Goal: Information Seeking & Learning: Check status

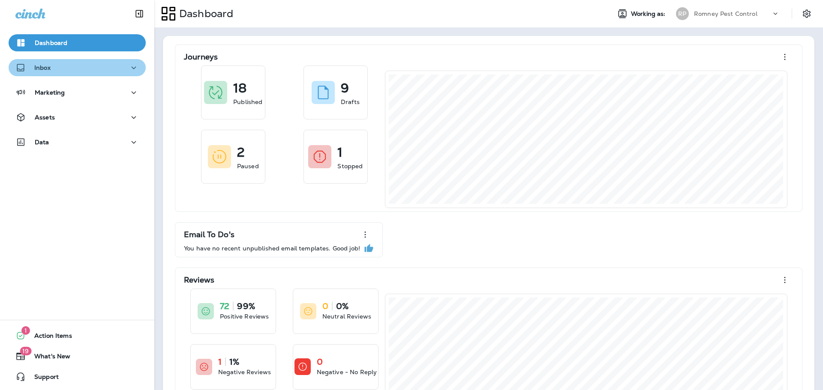
click at [87, 72] on div "Inbox" at bounding box center [76, 68] width 123 height 11
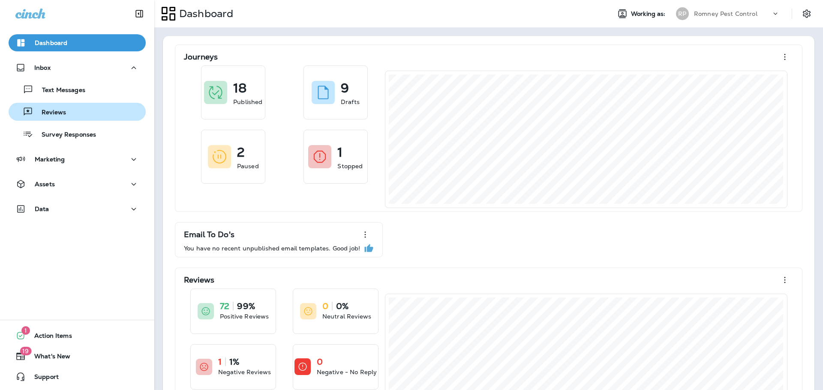
click at [96, 111] on div "Reviews" at bounding box center [77, 111] width 130 height 13
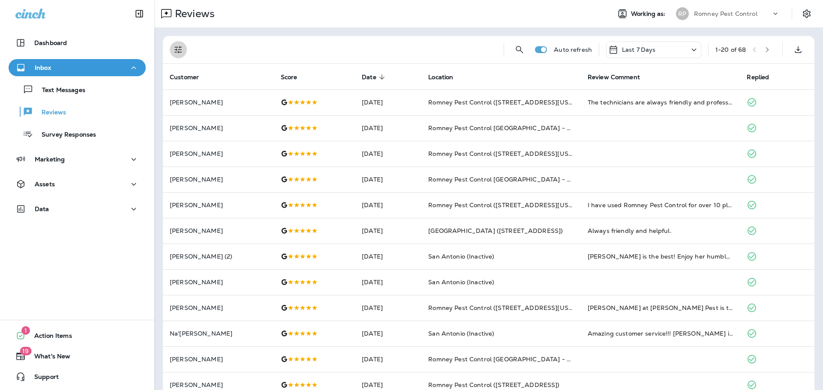
click at [180, 46] on icon "Filters" at bounding box center [178, 50] width 10 height 10
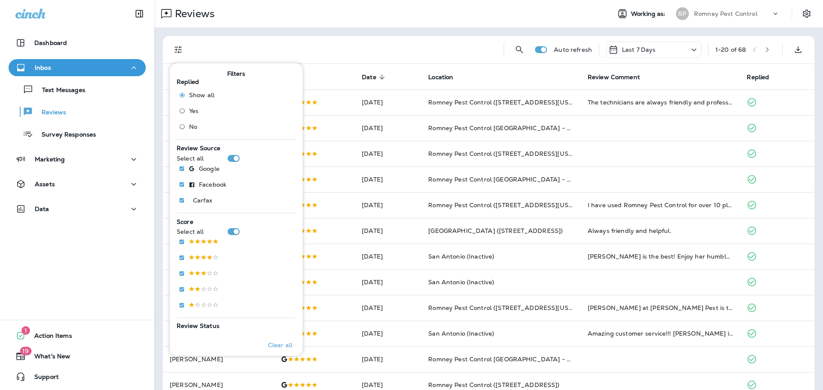
click at [190, 126] on span "No" at bounding box center [193, 126] width 8 height 7
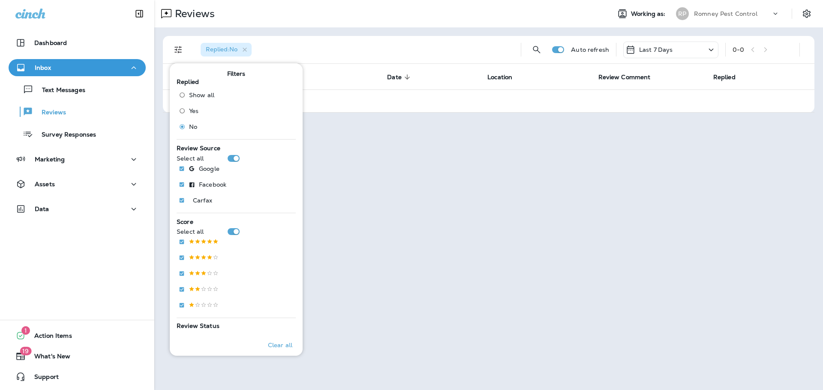
click at [686, 47] on div "Last 7 Days" at bounding box center [670, 50] width 95 height 17
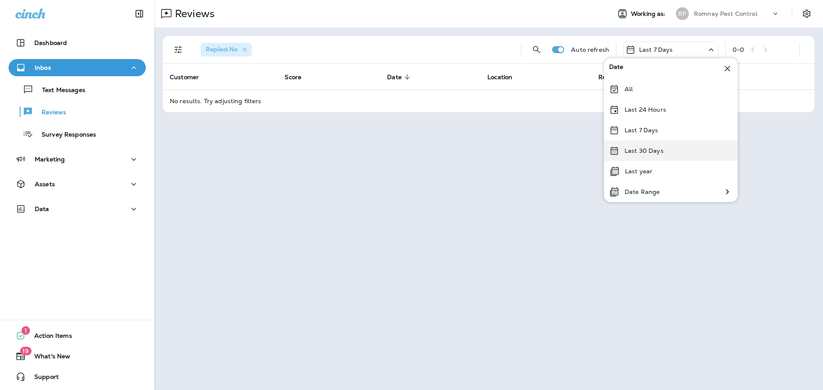
click at [664, 150] on div "Last 30 Days" at bounding box center [671, 151] width 134 height 21
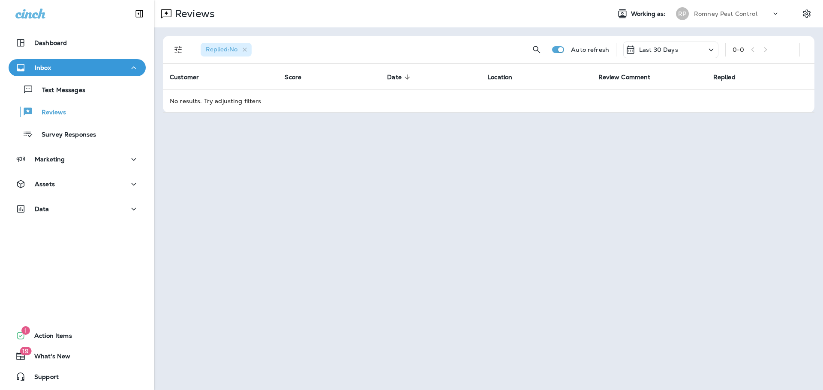
drag, startPoint x: 731, startPoint y: 7, endPoint x: 733, endPoint y: 12, distance: 5.7
click at [731, 7] on div "Romney Pest Control" at bounding box center [732, 13] width 77 height 13
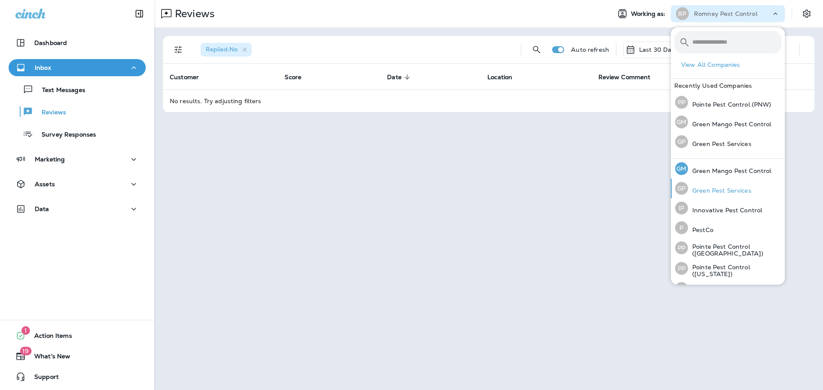
scroll to position [35, 0]
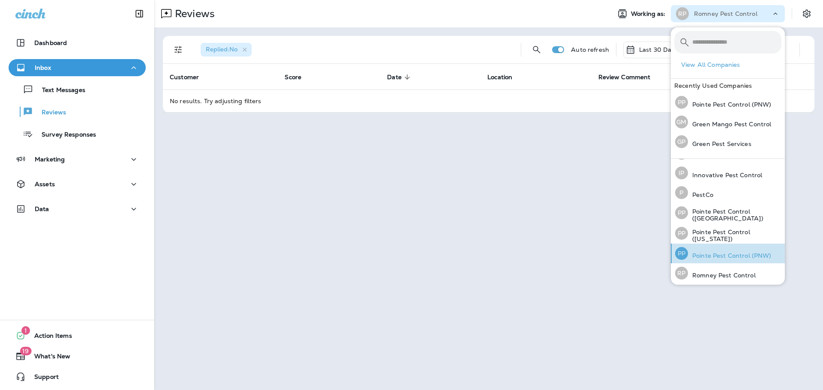
click at [722, 245] on div "PP Pointe Pest Control (PNW)" at bounding box center [722, 254] width 103 height 20
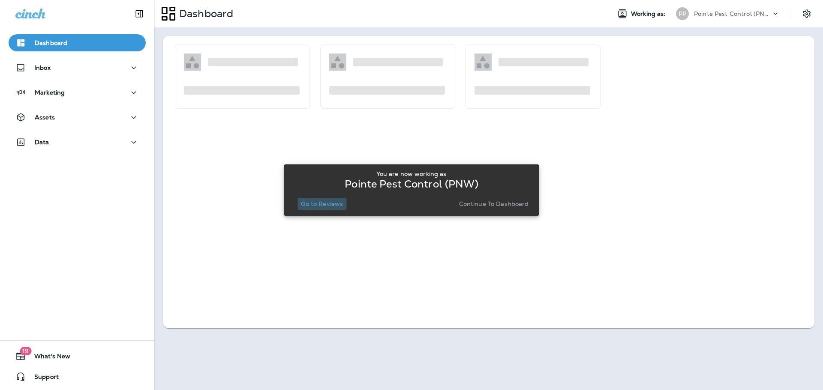
click at [325, 205] on p "Go to Reviews" at bounding box center [322, 204] width 42 height 7
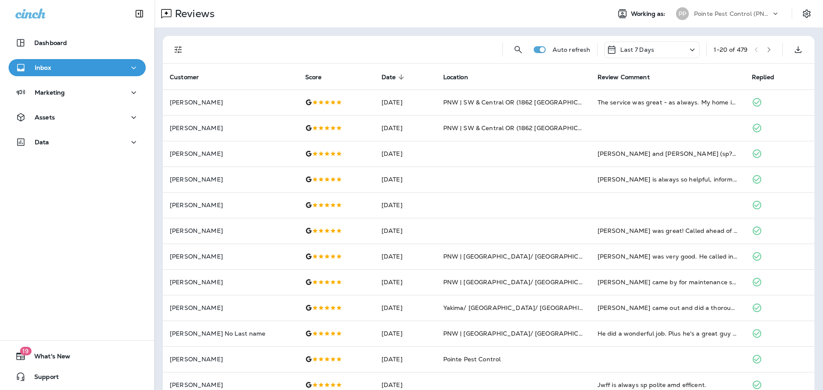
click at [177, 53] on icon "Filters" at bounding box center [178, 50] width 10 height 10
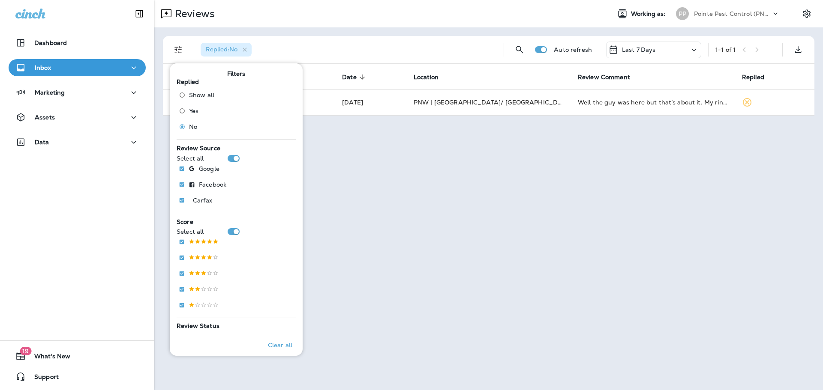
click at [650, 49] on p "Last 7 Days" at bounding box center [639, 49] width 34 height 7
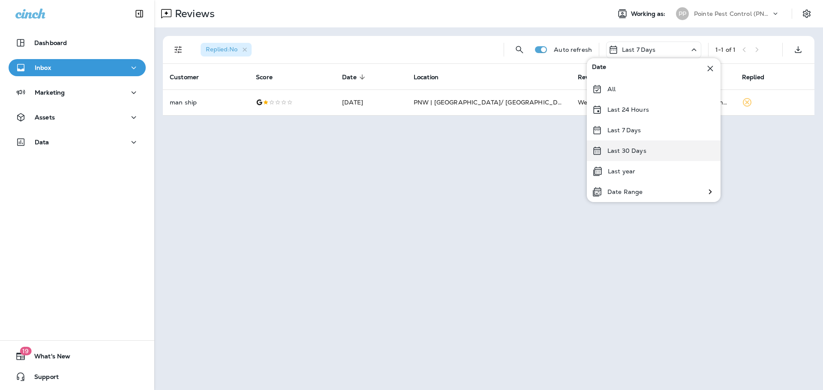
click at [631, 149] on p "Last 30 Days" at bounding box center [626, 150] width 39 height 7
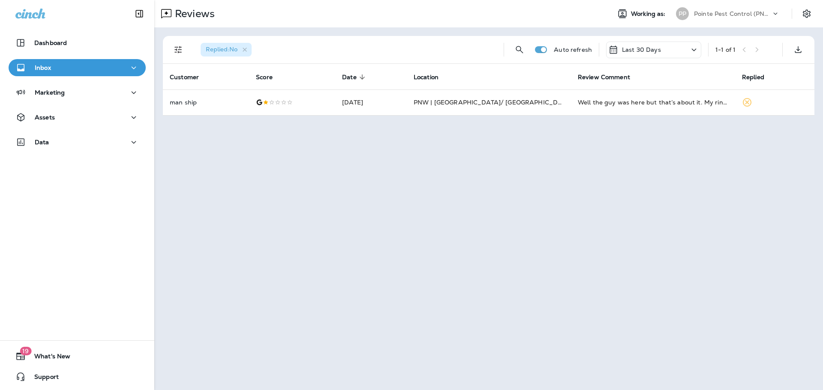
click at [713, 13] on p "Pointe Pest Control (PNW)" at bounding box center [732, 13] width 77 height 7
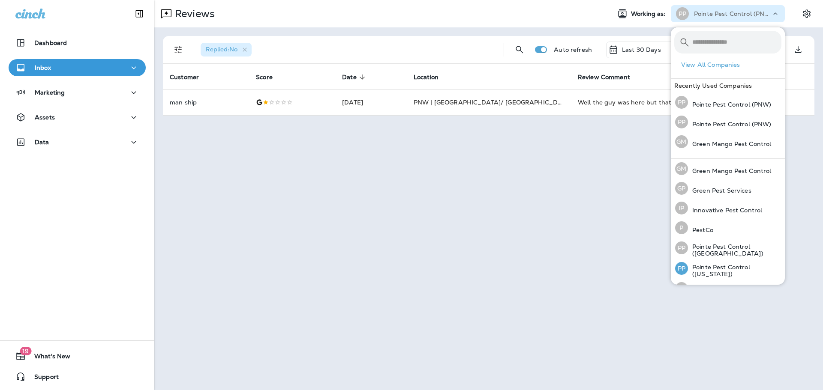
scroll to position [35, 0]
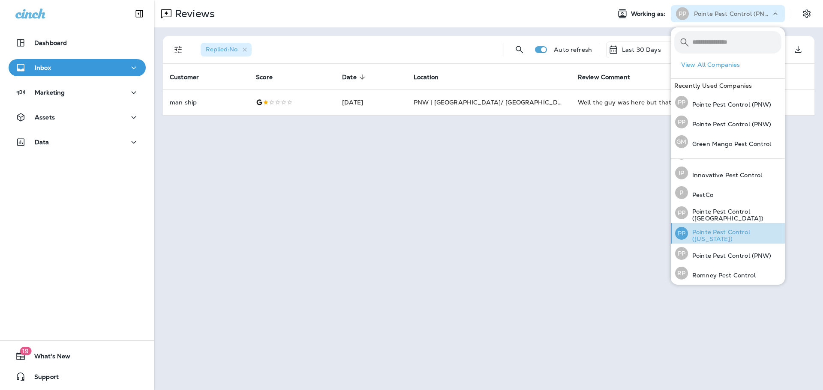
click at [732, 231] on p "Pointe Pest Control ([US_STATE])" at bounding box center [734, 236] width 93 height 14
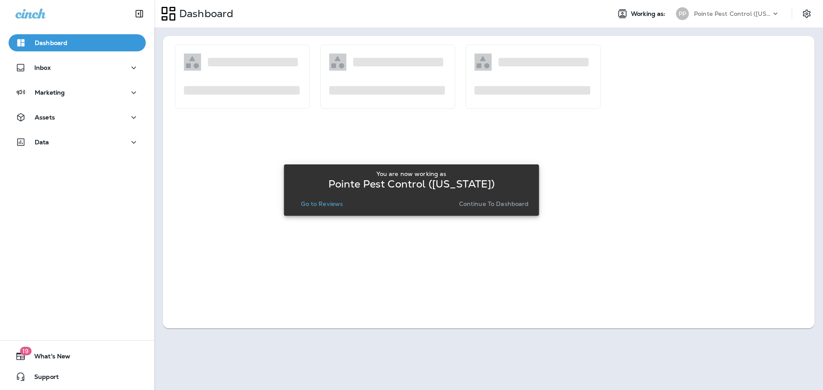
click at [322, 210] on div "You are now working as Pointe Pest Control ([US_STATE]) Go to Reviews Continue …" at bounding box center [410, 190] width 241 height 46
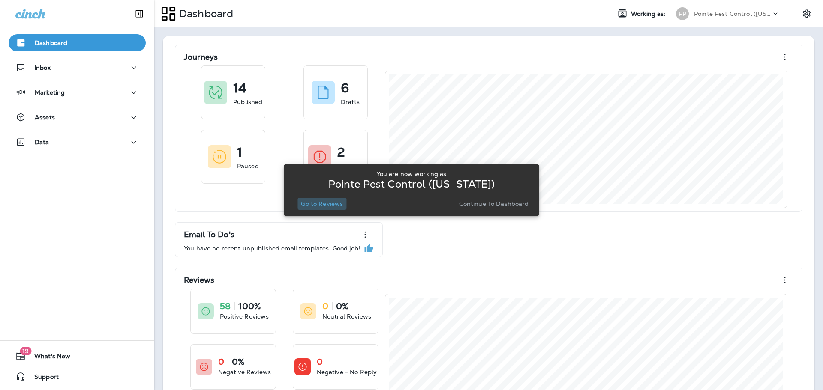
click at [322, 209] on button "Go to Reviews" at bounding box center [321, 204] width 49 height 12
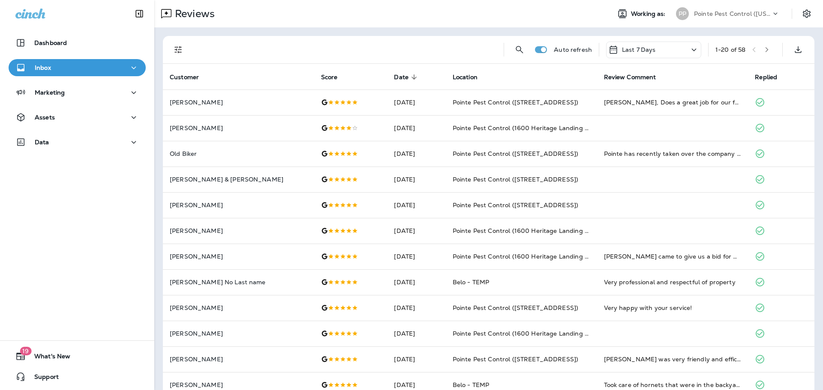
click at [761, 20] on div "Reviews Working as: PP Pointe Pest Control ([US_STATE])" at bounding box center [488, 13] width 668 height 27
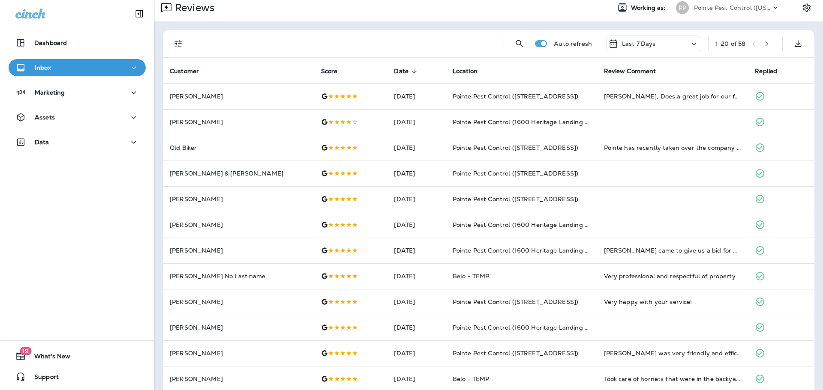
click at [183, 40] on icon "Filters" at bounding box center [178, 44] width 10 height 10
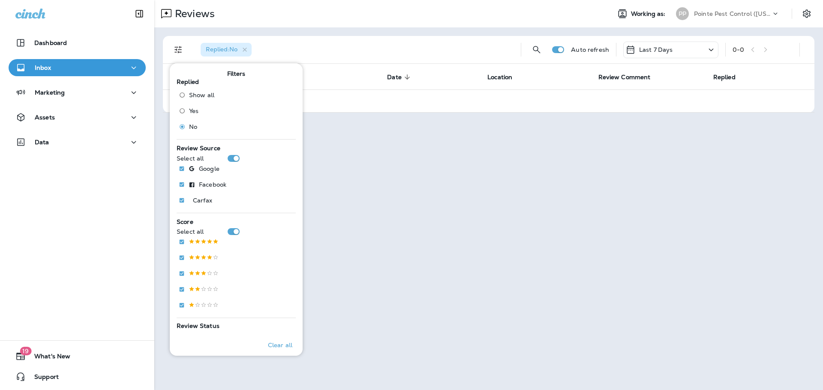
click at [754, 24] on div "Reviews Working as: PP Pointe Pest Control ([US_STATE])" at bounding box center [488, 13] width 668 height 27
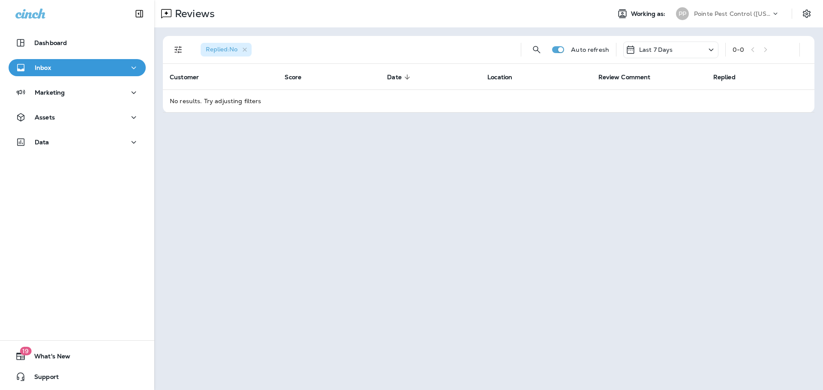
click at [746, 14] on p "Pointe Pest Control ([US_STATE])" at bounding box center [732, 13] width 77 height 7
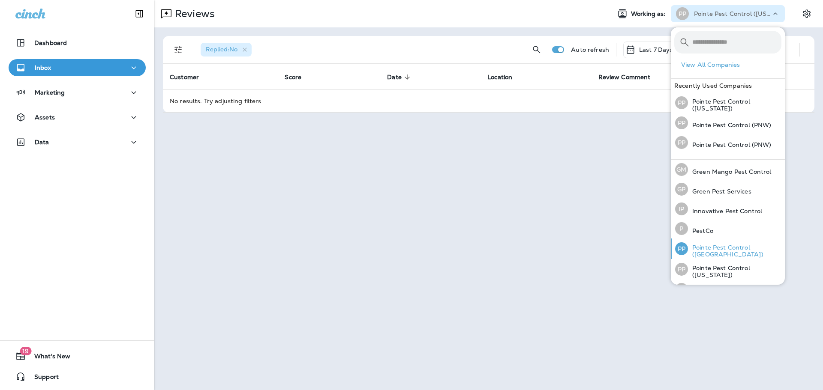
click at [745, 250] on p "Pointe Pest Control ([GEOGRAPHIC_DATA])" at bounding box center [734, 251] width 93 height 14
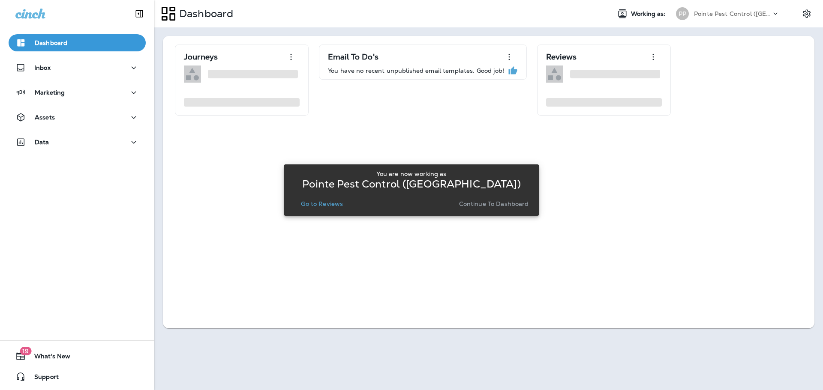
click at [315, 204] on p "Go to Reviews" at bounding box center [322, 204] width 42 height 7
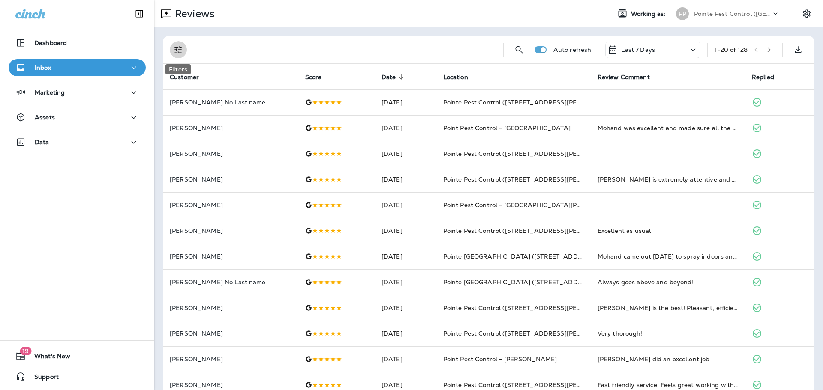
drag, startPoint x: 181, startPoint y: 50, endPoint x: 189, endPoint y: 67, distance: 18.6
click at [181, 50] on icon "Filters" at bounding box center [178, 50] width 10 height 10
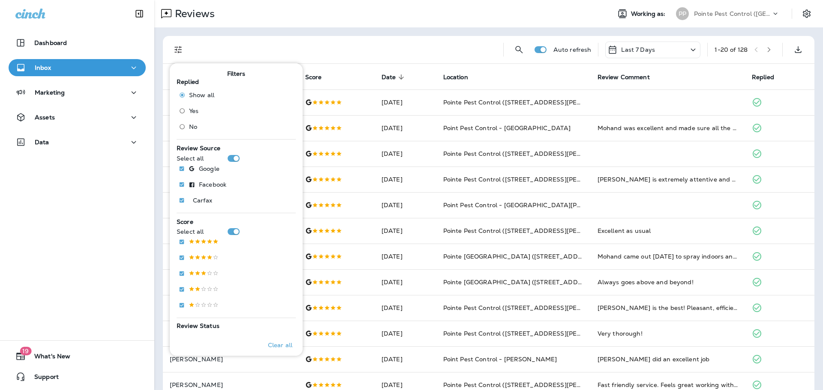
click at [196, 128] on span "No" at bounding box center [193, 126] width 8 height 7
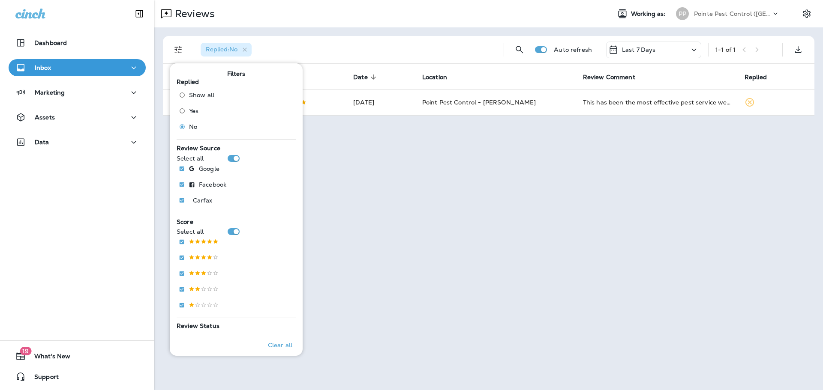
click at [420, 21] on div "Reviews" at bounding box center [378, 13] width 449 height 17
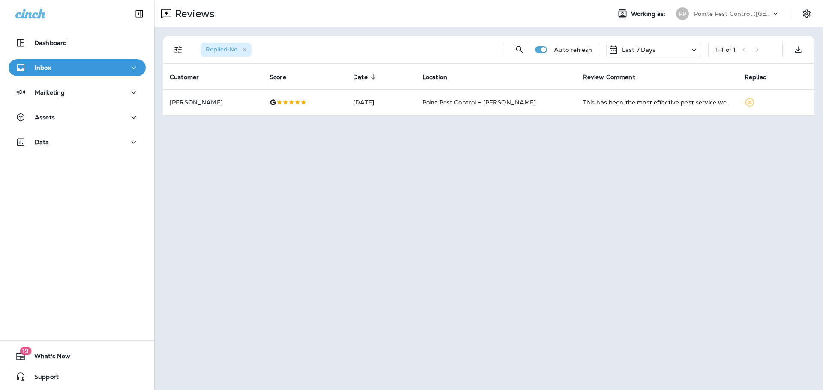
click at [705, 11] on p "Pointe Pest Control ([GEOGRAPHIC_DATA])" at bounding box center [732, 13] width 77 height 7
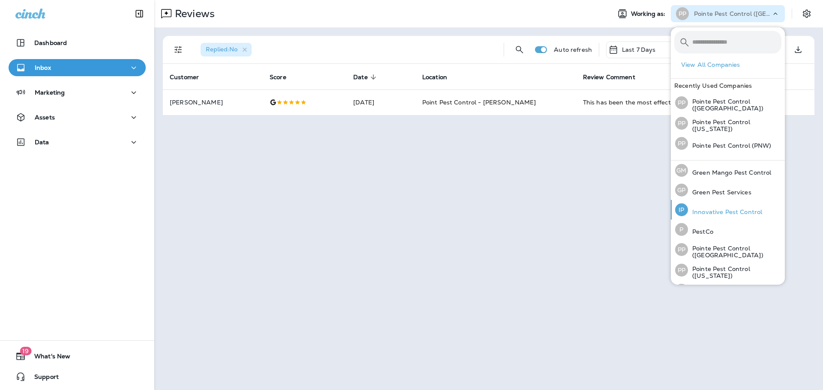
click at [715, 209] on p "Innovative Pest Control" at bounding box center [725, 212] width 74 height 7
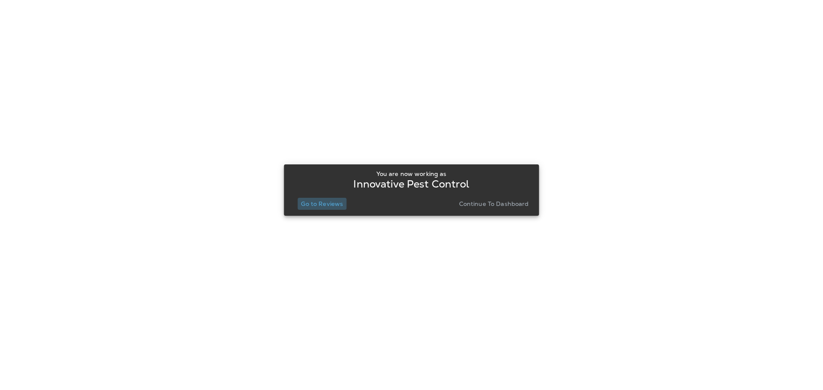
click at [317, 209] on button "Go to Reviews" at bounding box center [321, 204] width 49 height 12
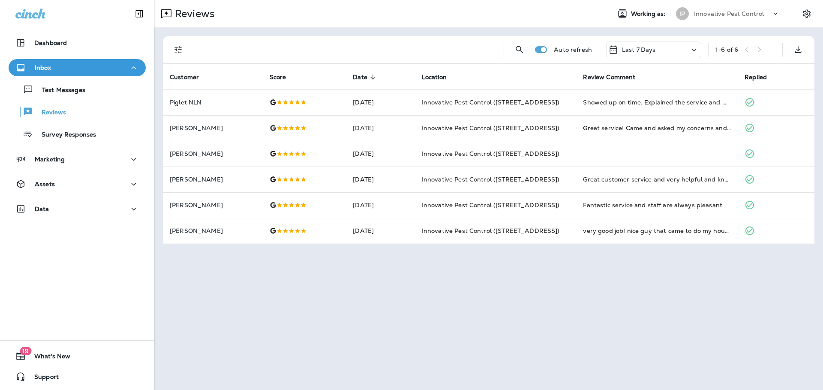
click at [738, 6] on div "IP Innovative Pest Control" at bounding box center [728, 13] width 114 height 17
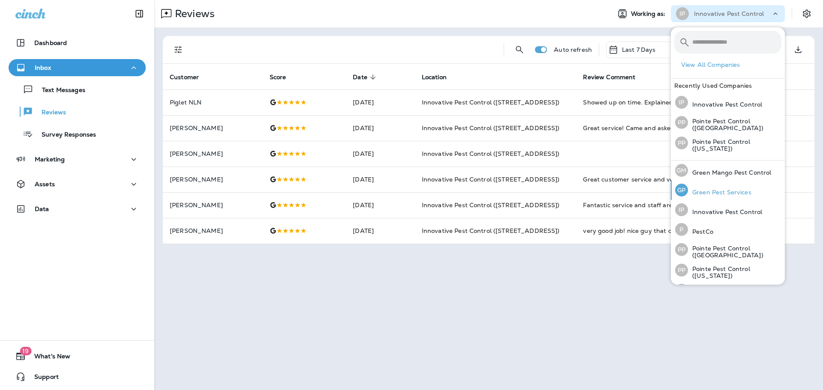
click at [712, 189] on p "Green Pest Services" at bounding box center [719, 192] width 63 height 7
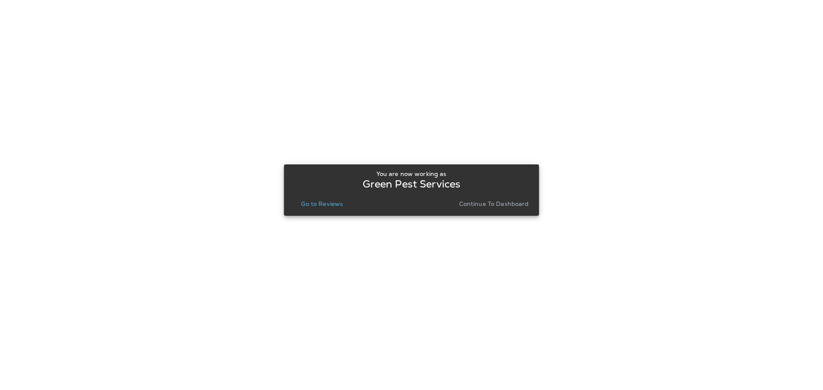
click at [335, 206] on p "Go to Reviews" at bounding box center [322, 204] width 42 height 7
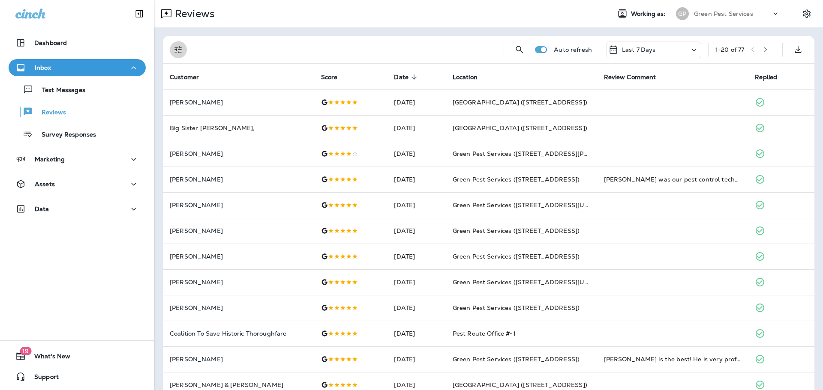
click at [181, 47] on icon "Filters" at bounding box center [177, 49] width 7 height 7
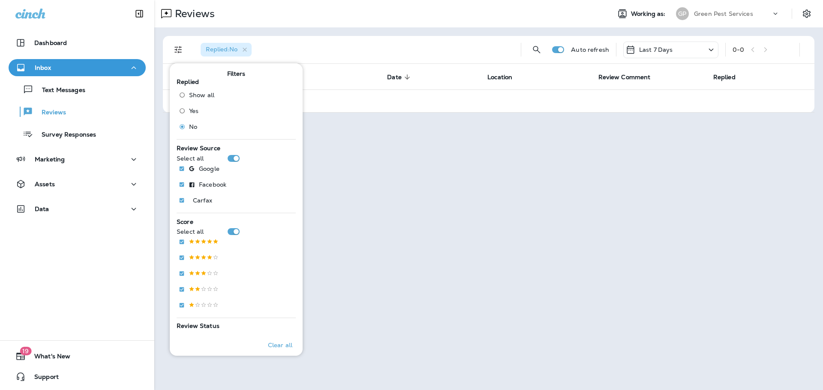
click at [499, 6] on div "Reviews" at bounding box center [378, 13] width 449 height 17
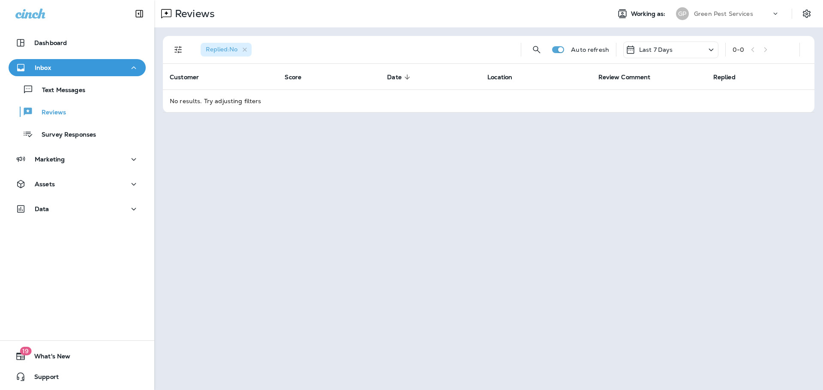
click at [775, 24] on div "Reviews Working as: [PERSON_NAME] Pest Services" at bounding box center [488, 13] width 668 height 27
click at [740, 21] on div "[PERSON_NAME] Pest Services" at bounding box center [728, 13] width 114 height 17
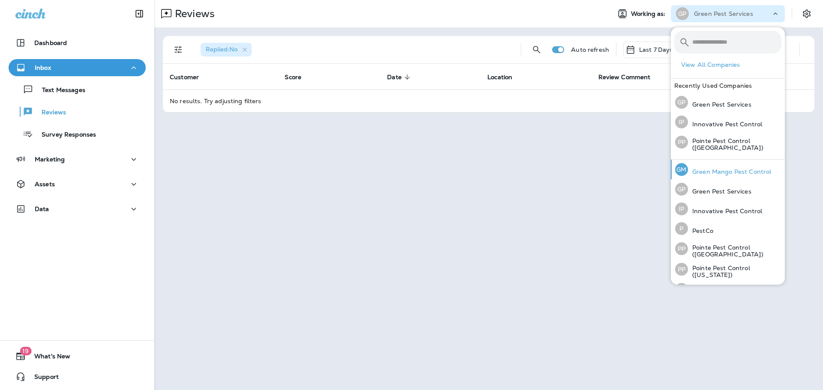
click at [724, 168] on p "Green Mango Pest Control" at bounding box center [729, 171] width 83 height 7
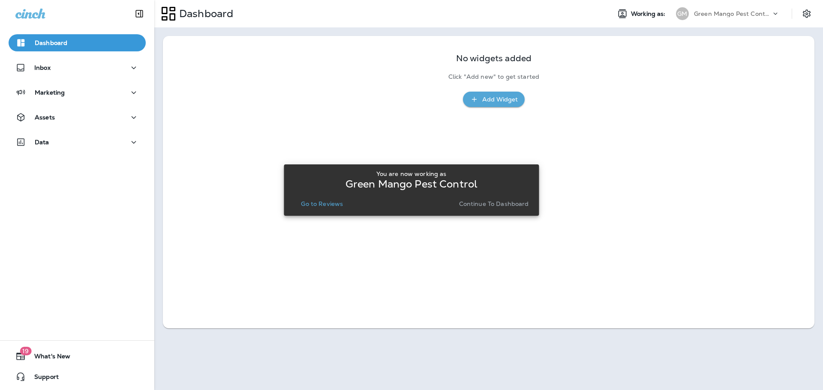
click at [325, 208] on button "Go to Reviews" at bounding box center [321, 204] width 49 height 12
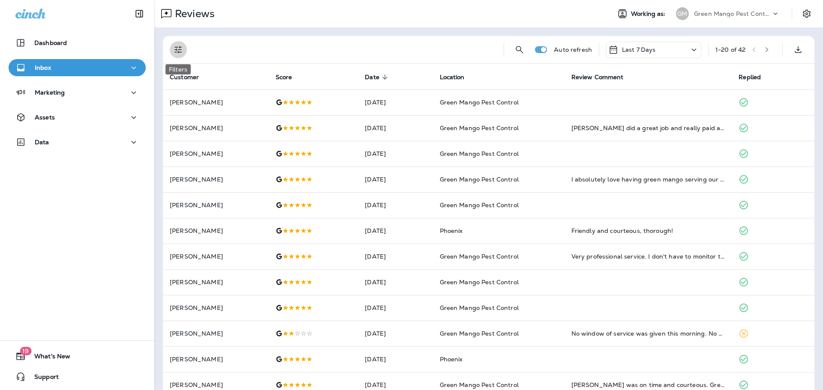
drag, startPoint x: 178, startPoint y: 50, endPoint x: 184, endPoint y: 57, distance: 8.8
click at [178, 50] on icon "Filters" at bounding box center [178, 50] width 10 height 10
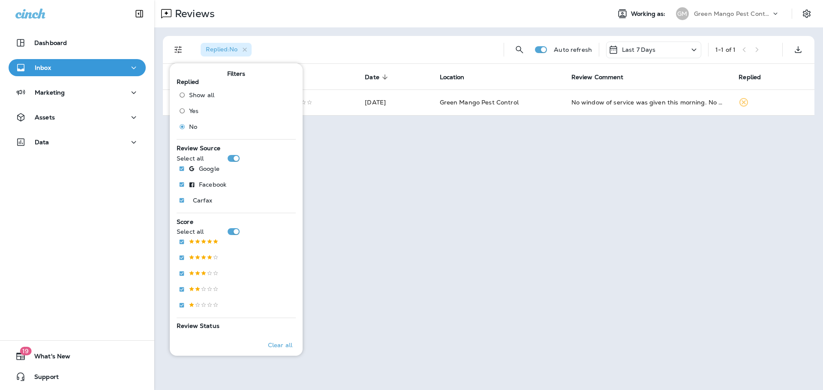
click at [419, 30] on div "Replied : No Auto refresh Last 7 Days 1 - 1 of 1 Customer Score Date sorted des…" at bounding box center [488, 75] width 668 height 97
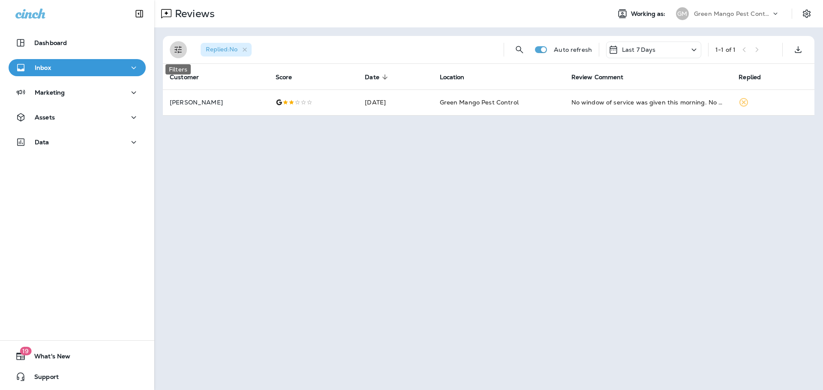
click at [177, 47] on icon "Filters" at bounding box center [177, 49] width 7 height 7
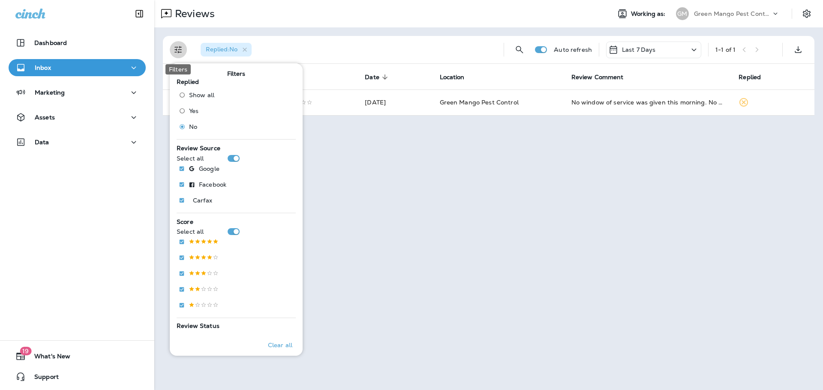
click at [177, 47] on icon "Filters" at bounding box center [177, 49] width 7 height 7
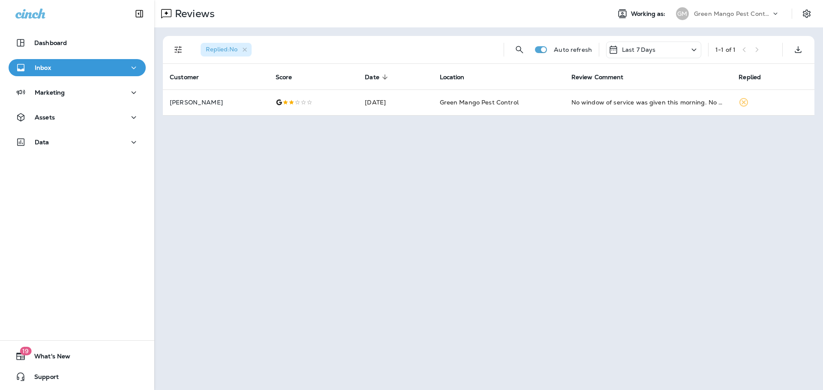
click at [722, 21] on div "[PERSON_NAME] Mango Pest Control" at bounding box center [728, 13] width 114 height 17
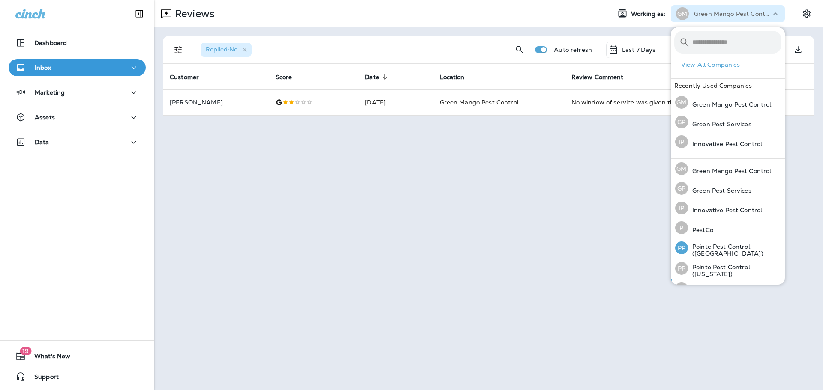
scroll to position [35, 0]
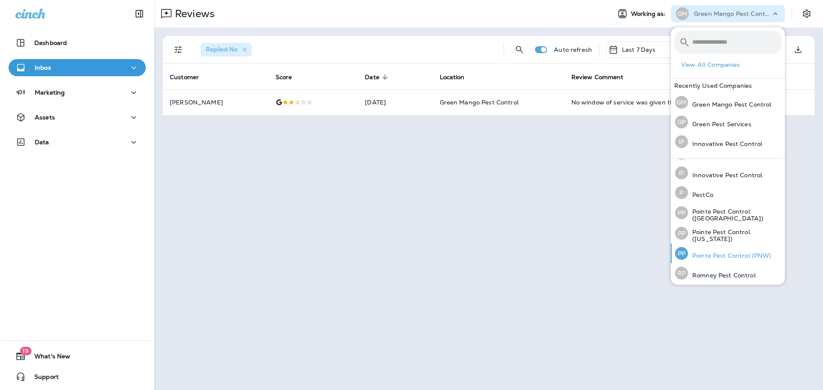
click at [727, 249] on div "PP Pointe Pest Control (PNW)" at bounding box center [722, 254] width 103 height 20
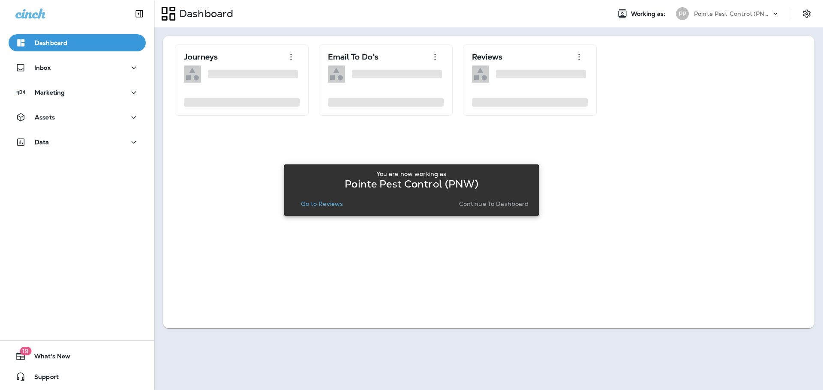
click at [326, 202] on p "Go to Reviews" at bounding box center [322, 204] width 42 height 7
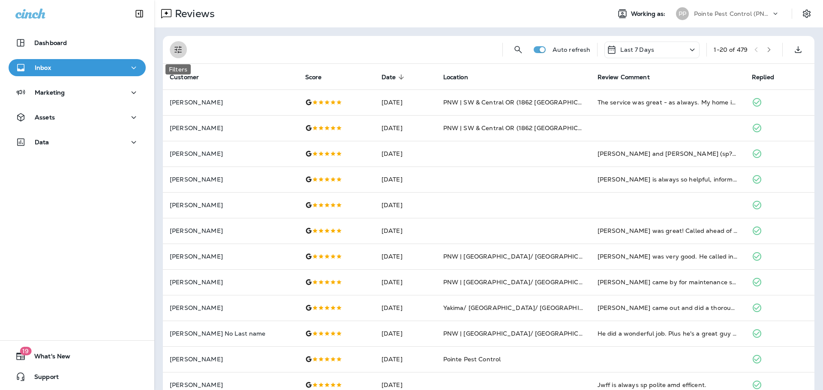
click at [176, 51] on icon "Filters" at bounding box center [178, 50] width 10 height 10
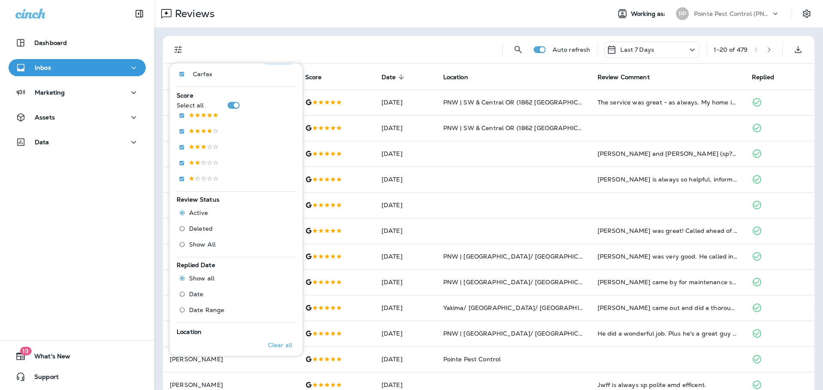
scroll to position [128, 0]
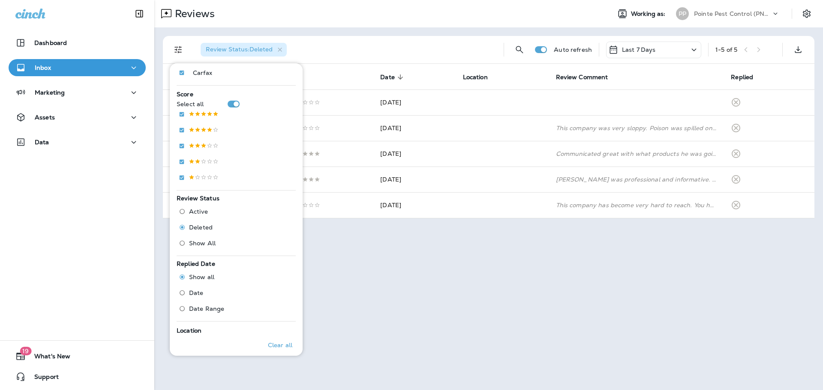
click at [364, 37] on div "Review Status : Deleted" at bounding box center [345, 49] width 303 height 27
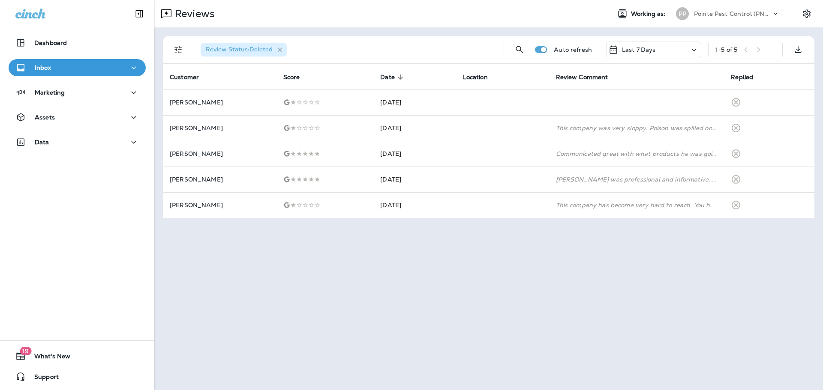
click at [278, 48] on icon "button" at bounding box center [280, 50] width 4 height 4
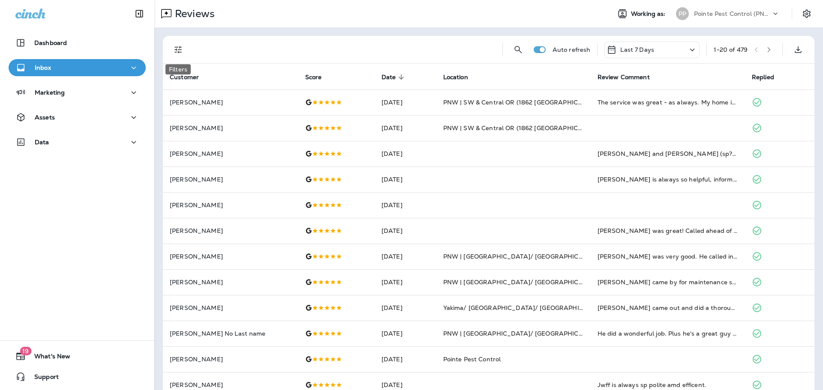
drag, startPoint x: 176, startPoint y: 50, endPoint x: 182, endPoint y: 72, distance: 22.7
click at [176, 50] on icon "Filters" at bounding box center [177, 49] width 7 height 7
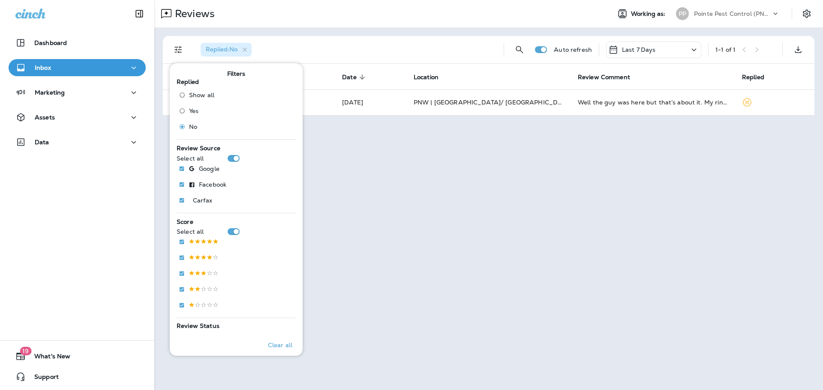
drag, startPoint x: 401, startPoint y: 43, endPoint x: 401, endPoint y: 71, distance: 28.3
click at [401, 43] on div "Replied : No" at bounding box center [345, 49] width 303 height 27
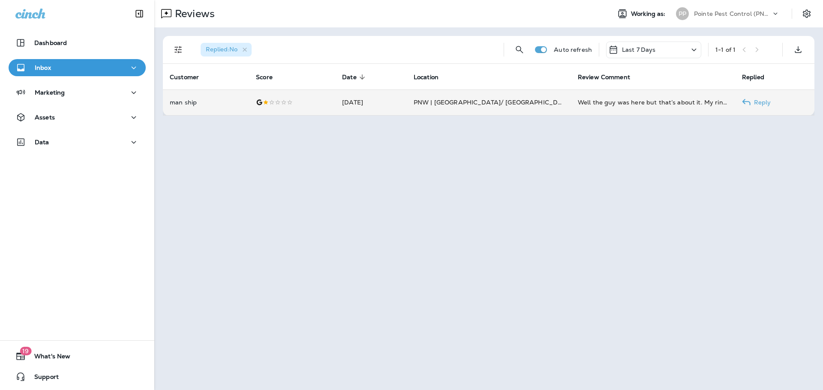
click at [364, 98] on td "[DATE]" at bounding box center [371, 103] width 72 height 26
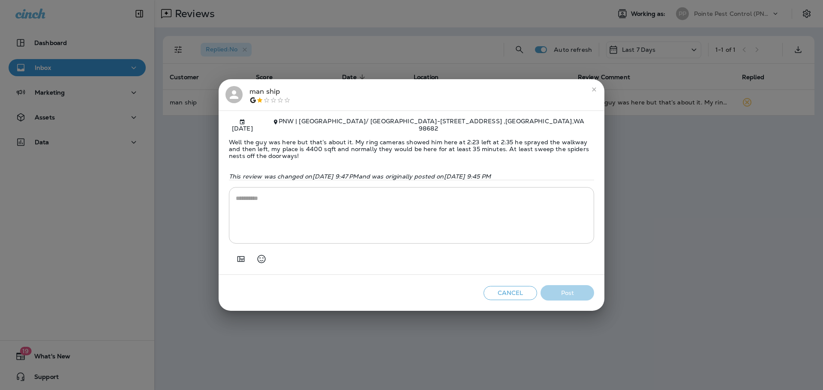
click at [398, 15] on div "man ship [DATE] PNW | [GEOGRAPHIC_DATA]/ [GEOGRAPHIC_DATA] - [STREET_ADDRESS] W…" at bounding box center [411, 195] width 823 height 390
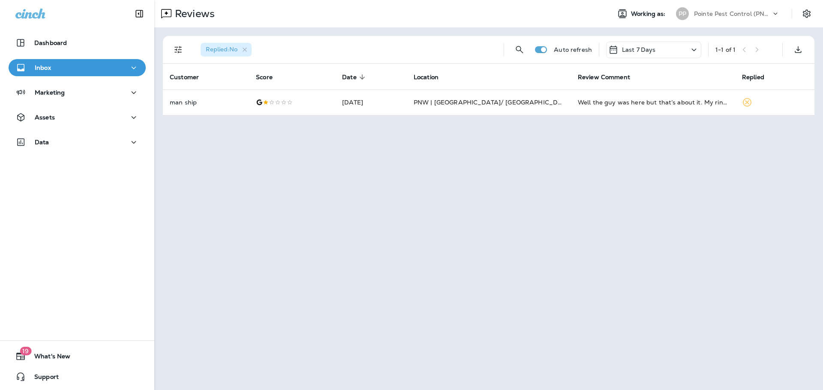
drag, startPoint x: 719, startPoint y: 9, endPoint x: 718, endPoint y: 16, distance: 7.3
click at [719, 9] on div "Pointe Pest Control (PNW)" at bounding box center [732, 13] width 77 height 13
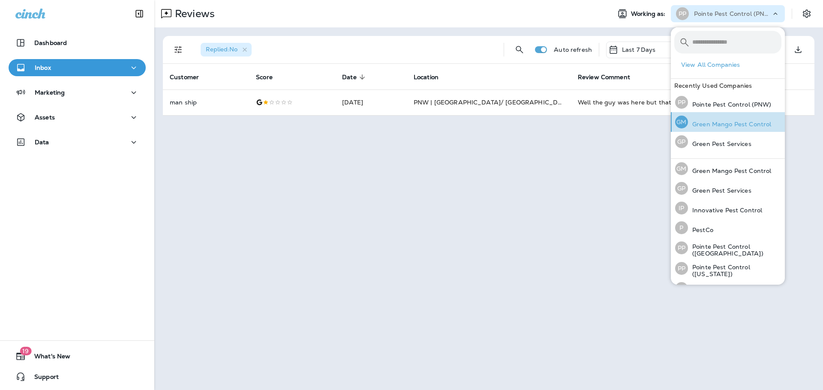
click at [716, 118] on div "[PERSON_NAME] Mango Pest Control" at bounding box center [722, 122] width 103 height 20
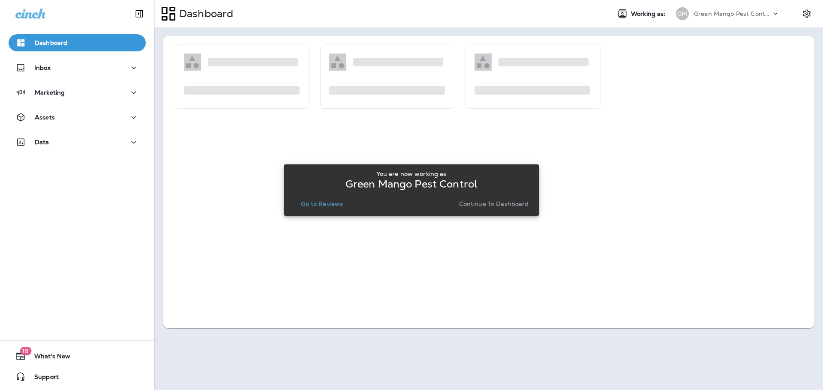
click at [315, 203] on p "Go to Reviews" at bounding box center [322, 204] width 42 height 7
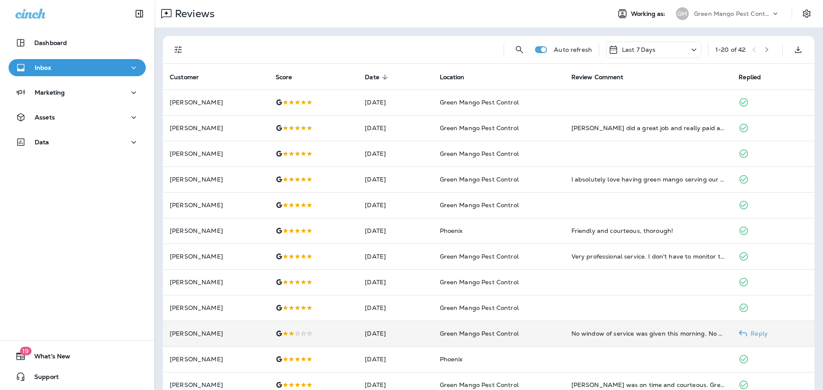
click at [432, 324] on td "[DATE]" at bounding box center [395, 334] width 75 height 26
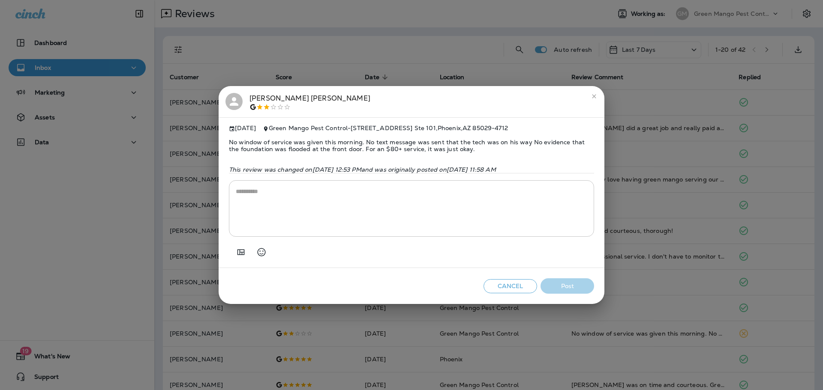
click at [374, 86] on h2 "[PERSON_NAME]" at bounding box center [412, 102] width 386 height 32
click at [401, 43] on div "[PERSON_NAME] [DATE] Green Mango Pest Control - [STREET_ADDRESS] No window of s…" at bounding box center [411, 195] width 823 height 390
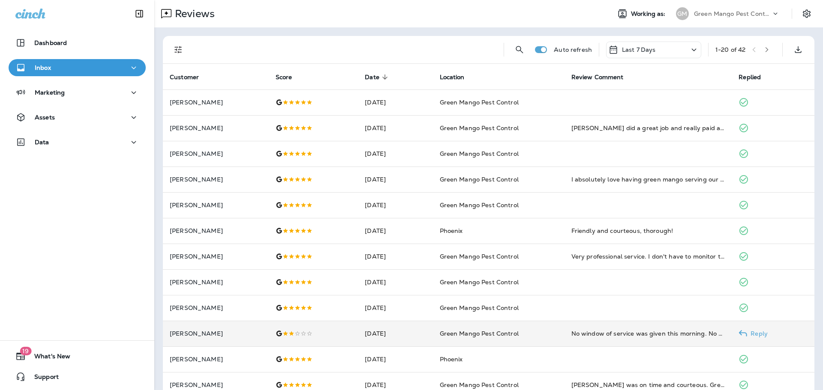
click at [367, 335] on td "[DATE]" at bounding box center [395, 334] width 75 height 26
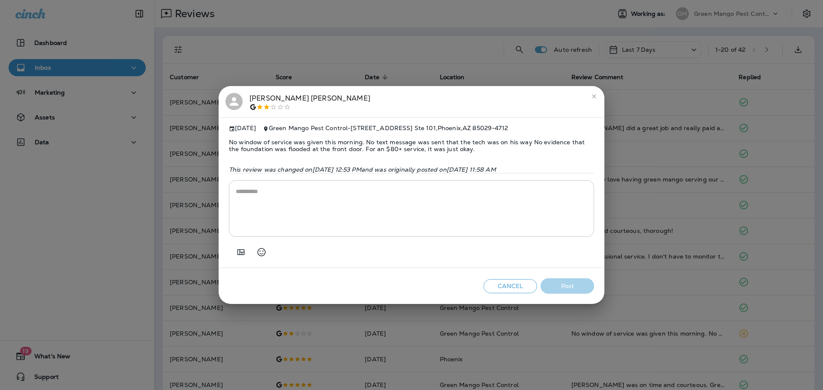
click at [235, 99] on icon at bounding box center [234, 101] width 9 height 9
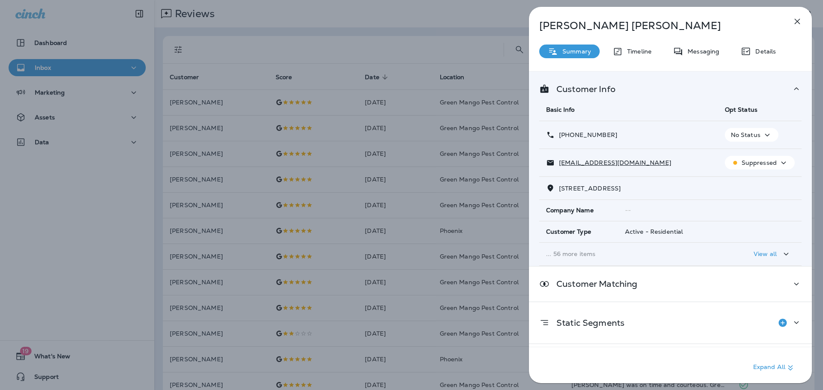
drag, startPoint x: 614, startPoint y: 164, endPoint x: 556, endPoint y: 168, distance: 58.0
click at [556, 168] on td "[EMAIL_ADDRESS][DOMAIN_NAME]" at bounding box center [628, 163] width 179 height 28
drag, startPoint x: 615, startPoint y: 165, endPoint x: 559, endPoint y: 166, distance: 56.1
click at [559, 166] on div "[EMAIL_ADDRESS][DOMAIN_NAME]" at bounding box center [628, 163] width 165 height 9
copy p "[EMAIL_ADDRESS][DOMAIN_NAME]"
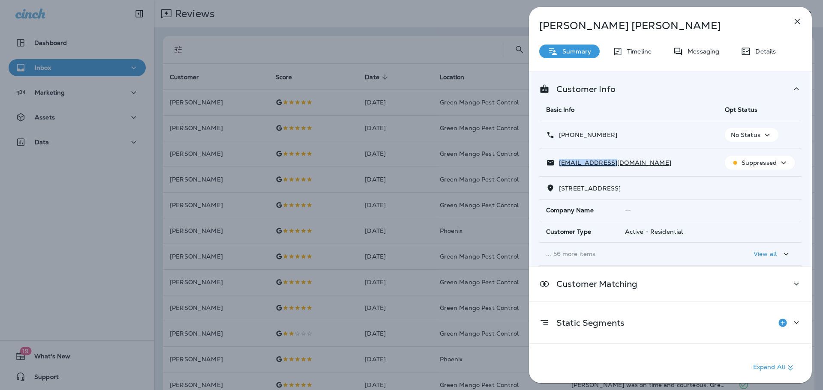
drag, startPoint x: 616, startPoint y: 135, endPoint x: 566, endPoint y: 136, distance: 50.6
click at [566, 136] on div "[PHONE_NUMBER]" at bounding box center [628, 135] width 165 height 9
copy p "[PHONE_NUMBER]"
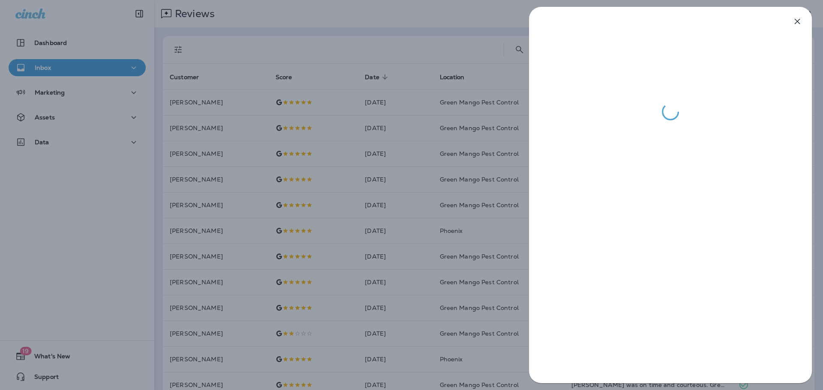
click at [359, 15] on div at bounding box center [411, 195] width 823 height 390
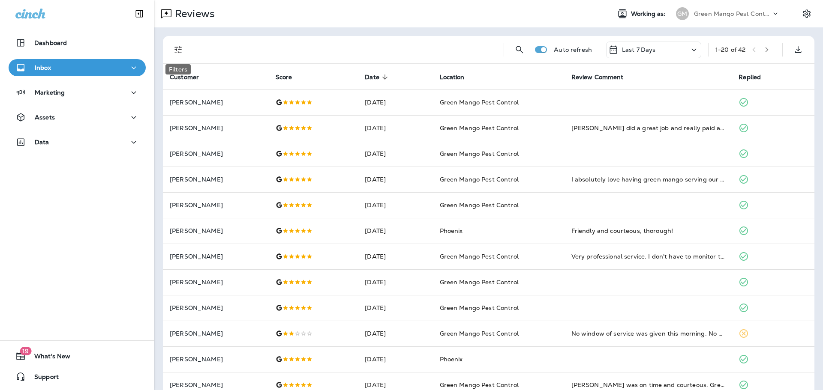
click at [180, 45] on icon "Filters" at bounding box center [178, 50] width 10 height 10
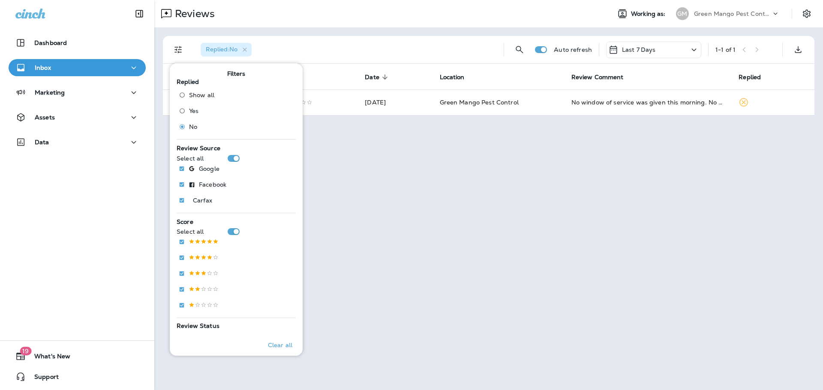
click at [349, 28] on div "Replied : No Auto refresh Last 7 Days 1 - 1 of 1 Customer Score Date sorted des…" at bounding box center [488, 75] width 668 height 97
